Goal: Task Accomplishment & Management: Use online tool/utility

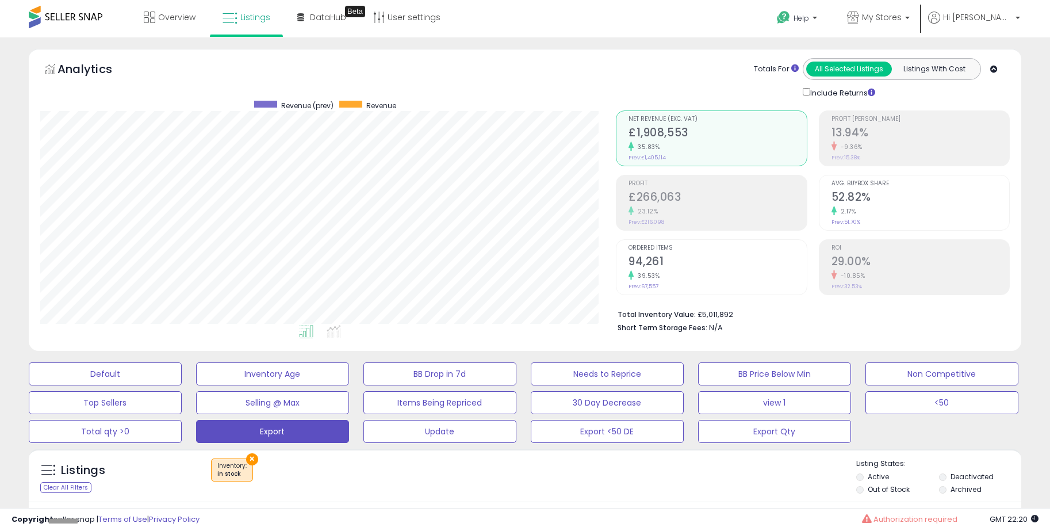
scroll to position [236, 576]
click at [902, 18] on span "My Stores" at bounding box center [882, 18] width 40 height 12
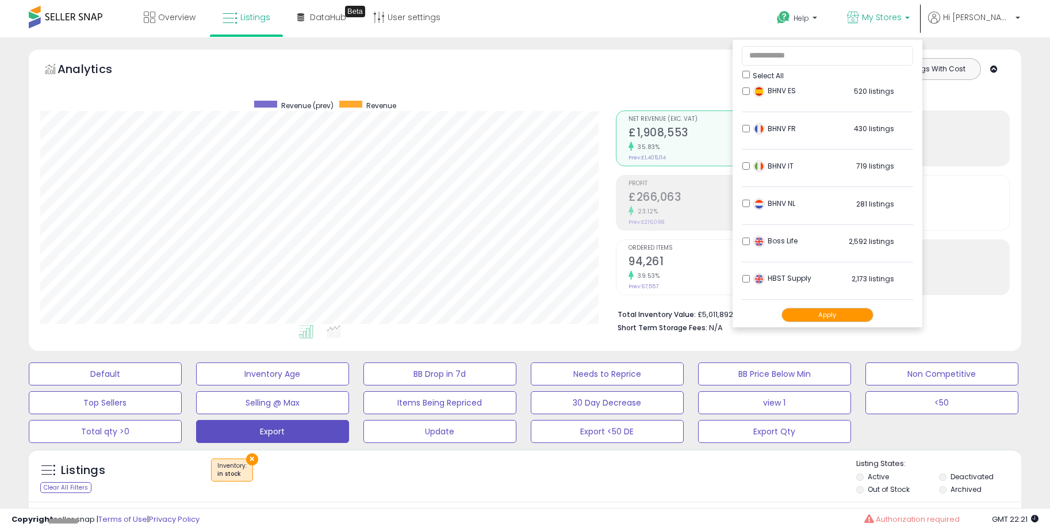
scroll to position [288, 0]
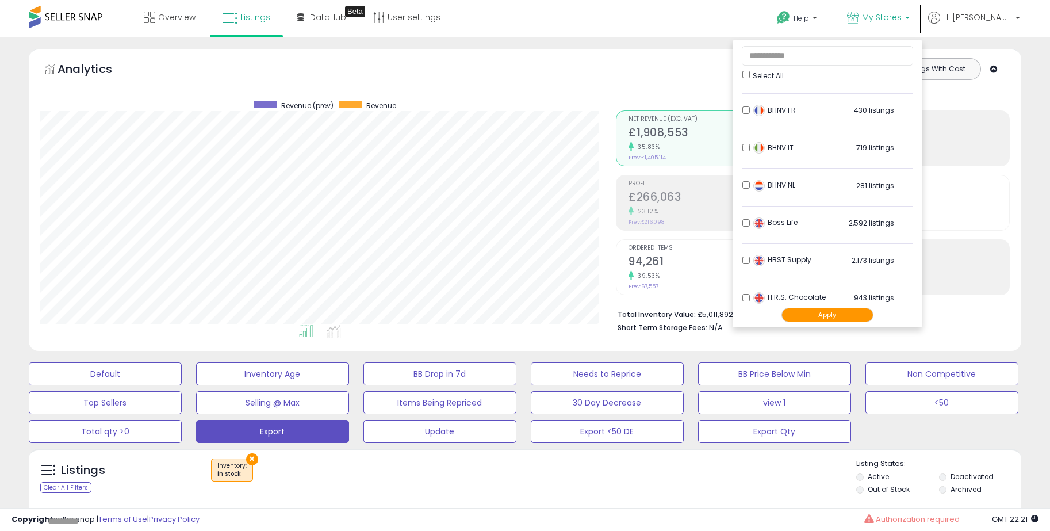
click at [765, 224] on img at bounding box center [759, 223] width 12 height 12
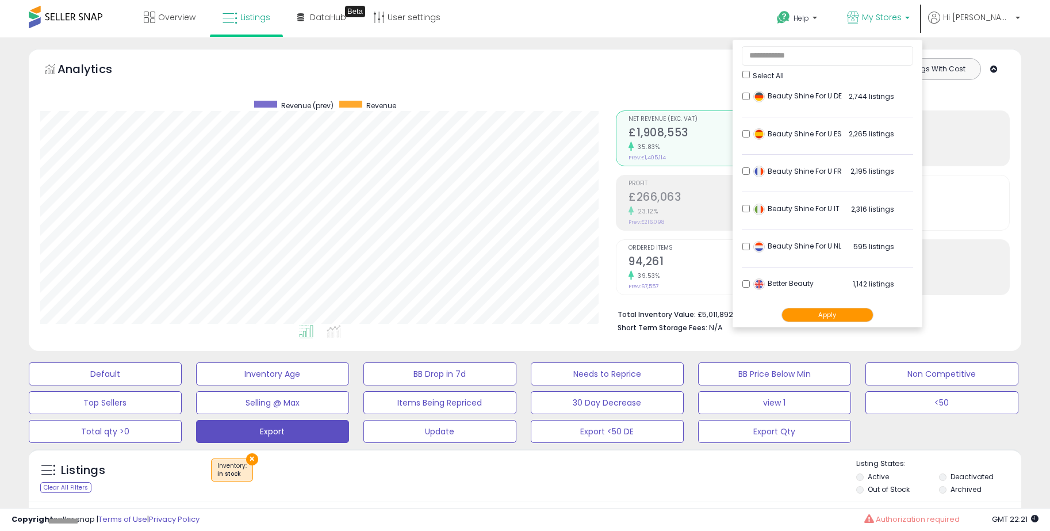
scroll to position [0, 0]
click at [848, 315] on button "Apply" at bounding box center [827, 315] width 92 height 14
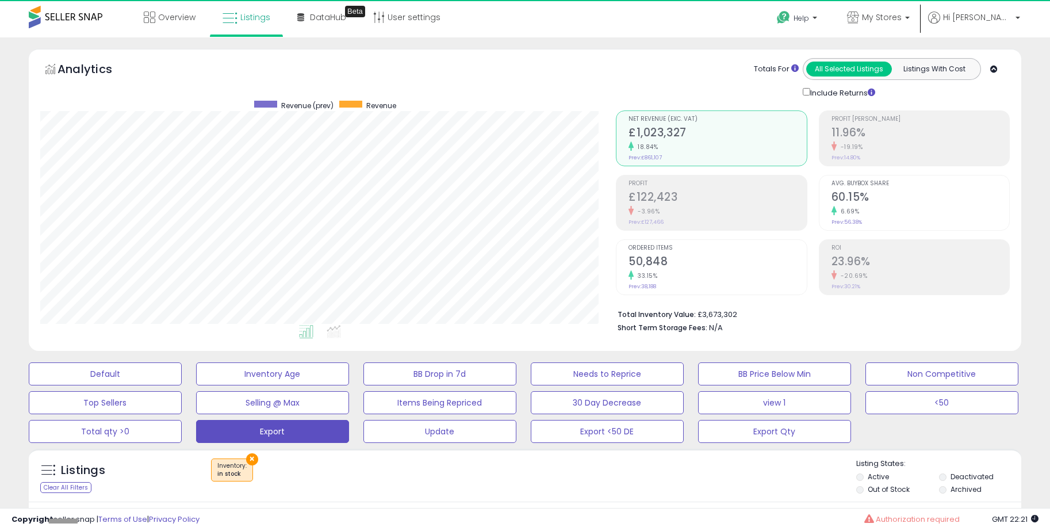
scroll to position [236, 576]
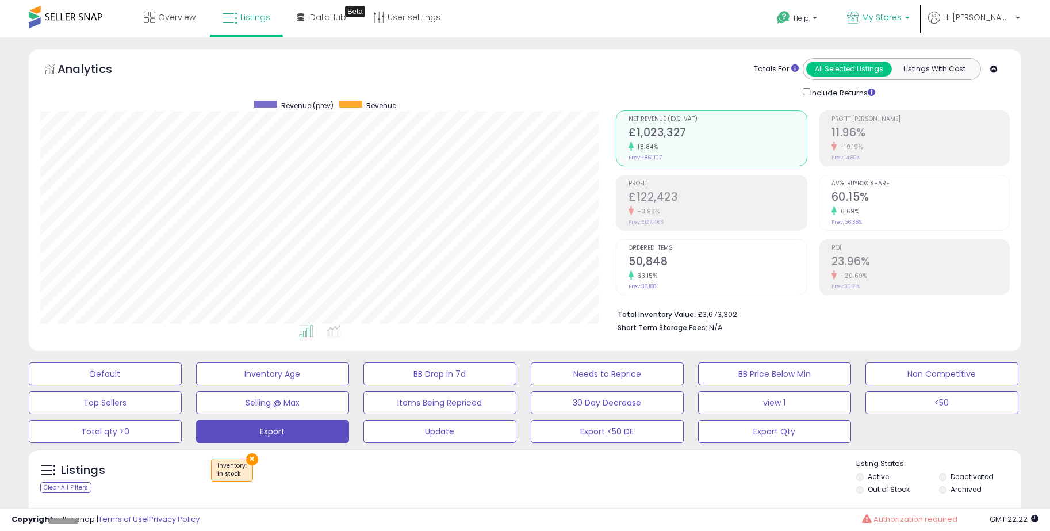
click at [902, 21] on span "My Stores" at bounding box center [882, 18] width 40 height 12
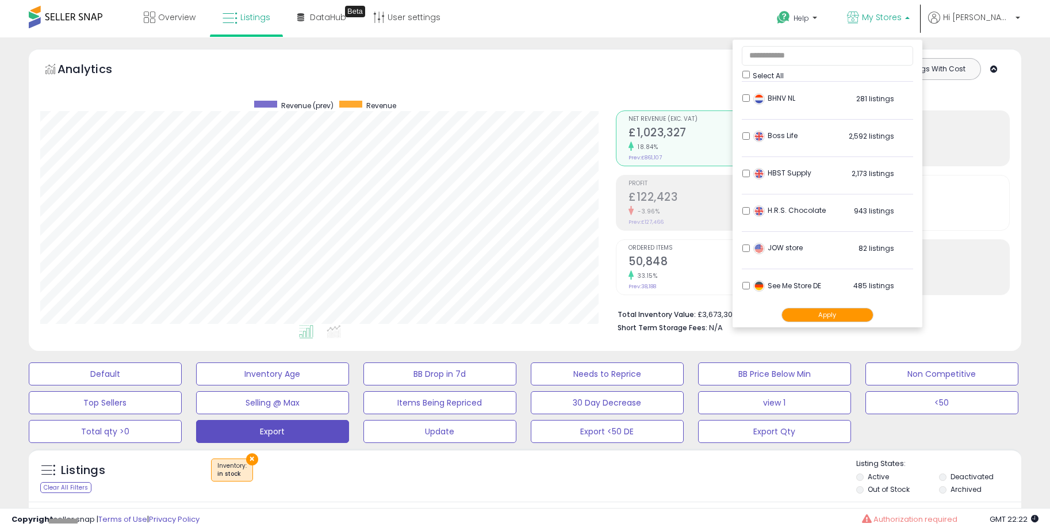
scroll to position [527, 0]
click at [698, 86] on div "Totals For All Selected Listings Listings With Cost Include Returns" at bounding box center [808, 78] width 385 height 41
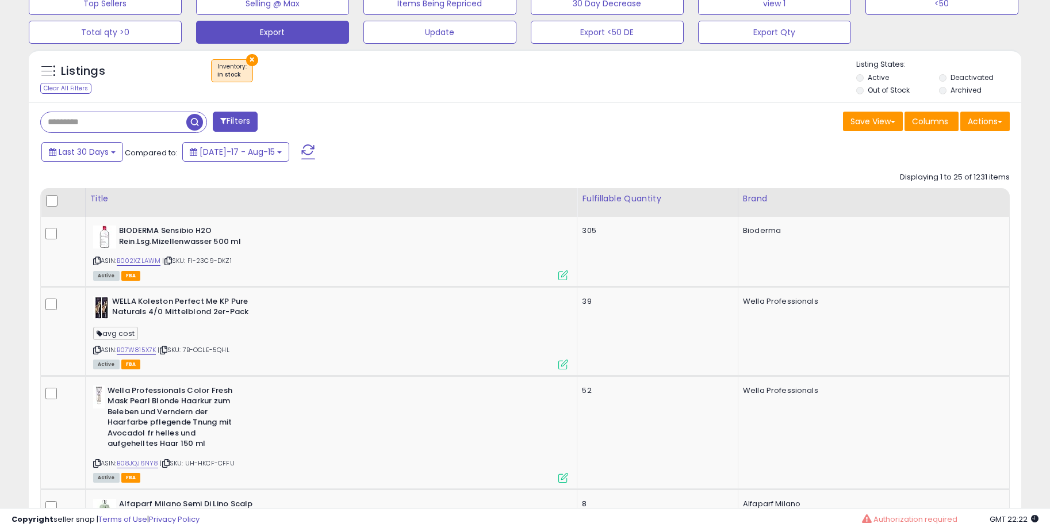
scroll to position [403, 0]
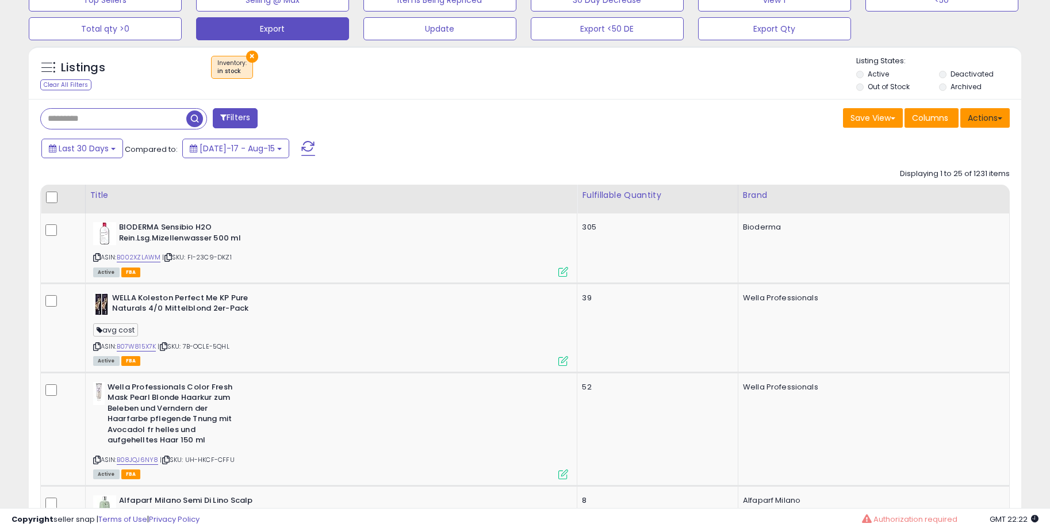
click at [987, 119] on button "Actions" at bounding box center [984, 118] width 49 height 20
click at [920, 172] on link "Export Visible Columns" at bounding box center [938, 171] width 126 height 18
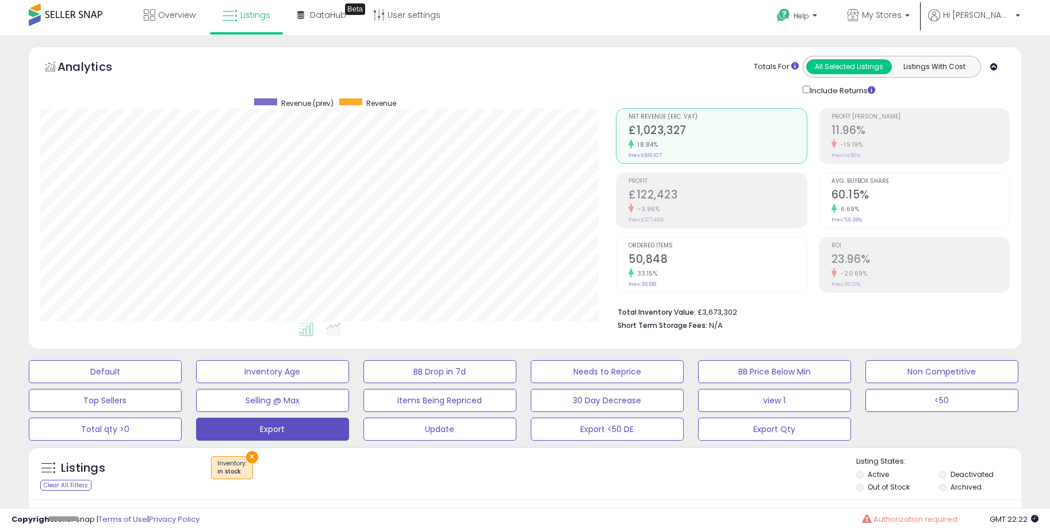
scroll to position [0, 0]
